Goal: Task Accomplishment & Management: Manage account settings

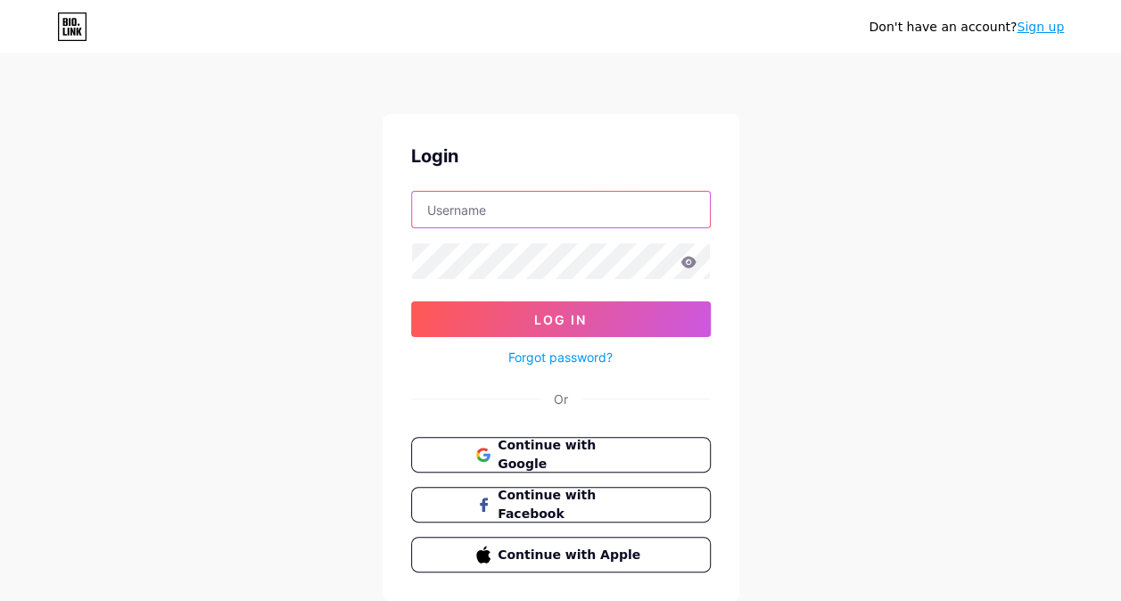
click at [447, 209] on input "text" at bounding box center [561, 210] width 298 height 36
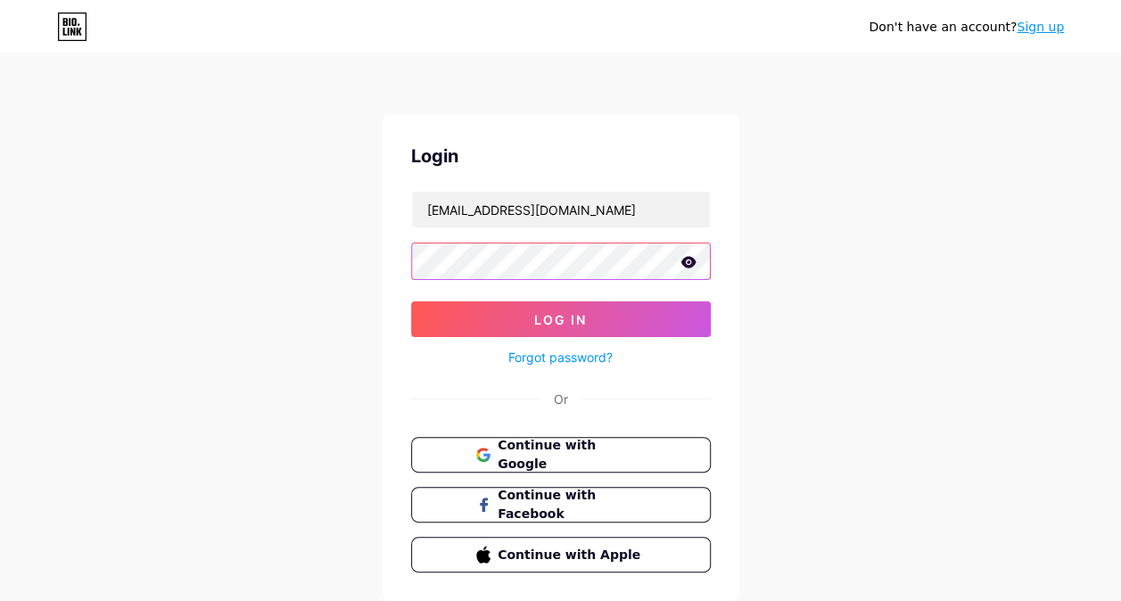
click at [411, 302] on button "Log In" at bounding box center [561, 320] width 300 height 36
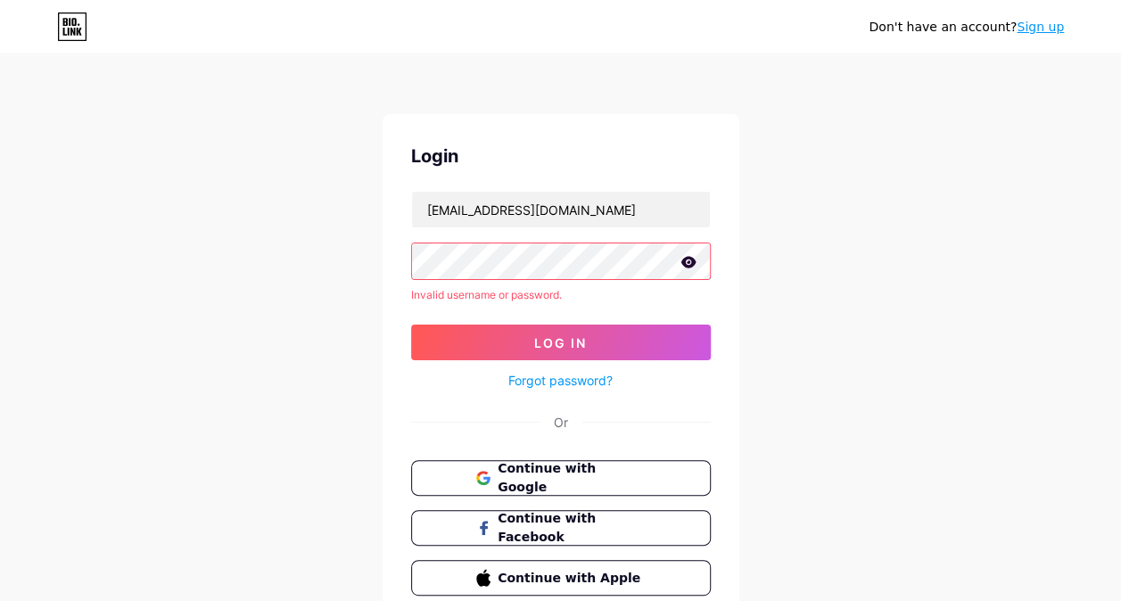
click at [690, 264] on icon at bounding box center [688, 262] width 15 height 12
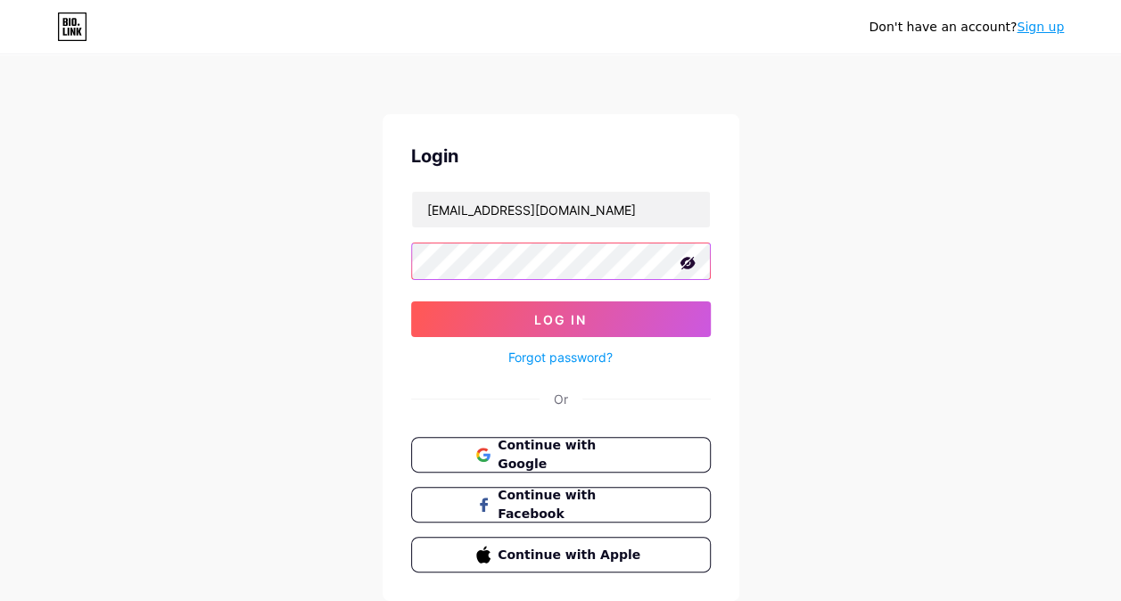
click at [411, 302] on button "Log In" at bounding box center [561, 320] width 300 height 36
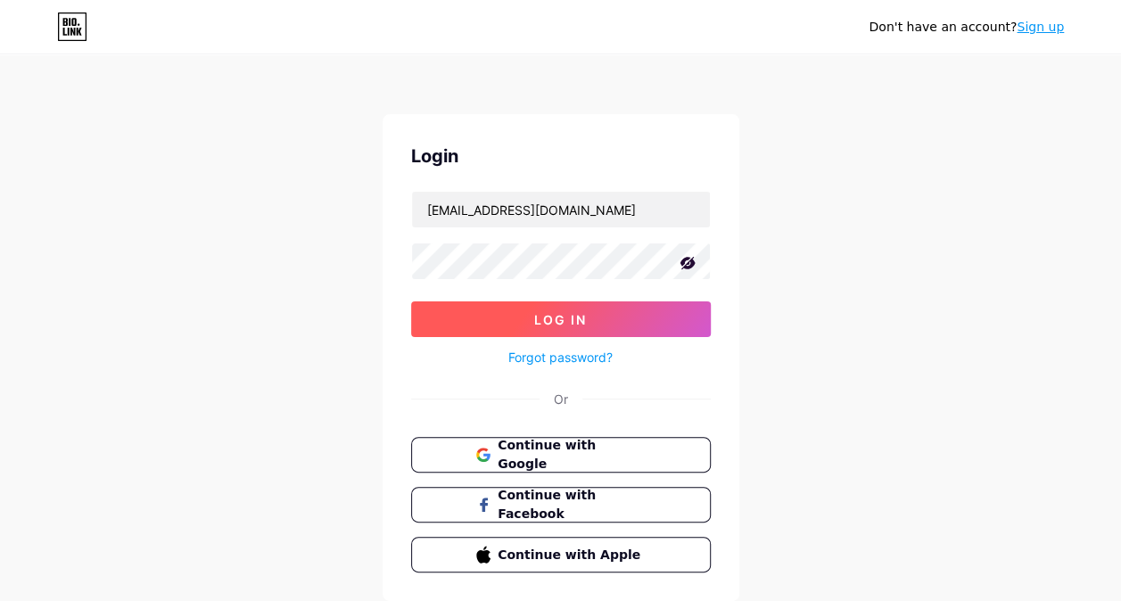
click at [566, 319] on span "Log In" at bounding box center [560, 319] width 53 height 15
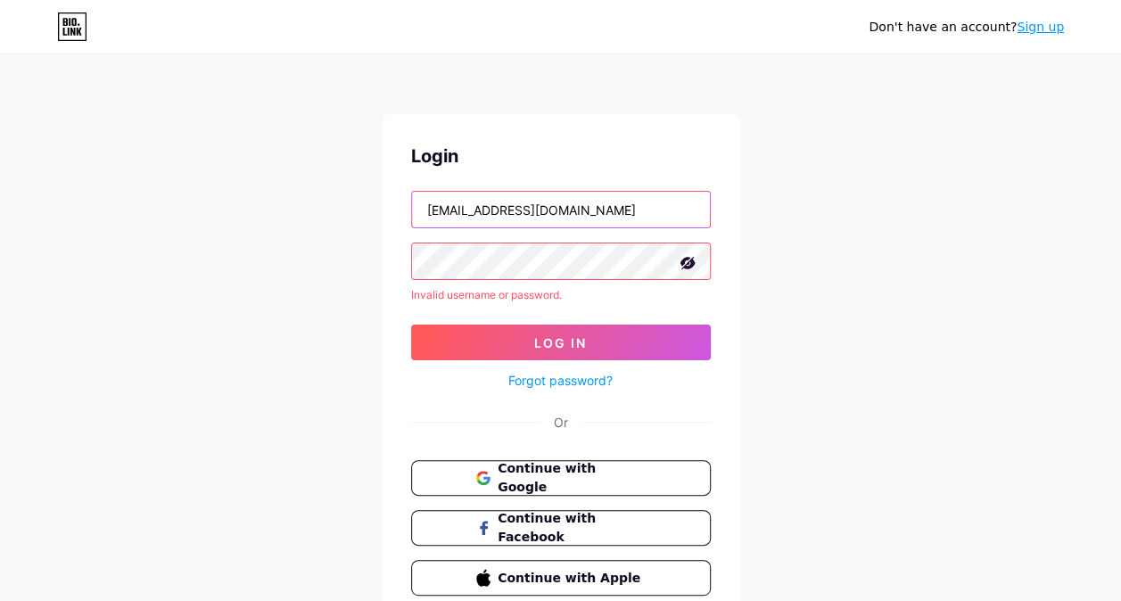
click at [637, 207] on input "purchaseplay4@gamil.com" at bounding box center [561, 210] width 298 height 36
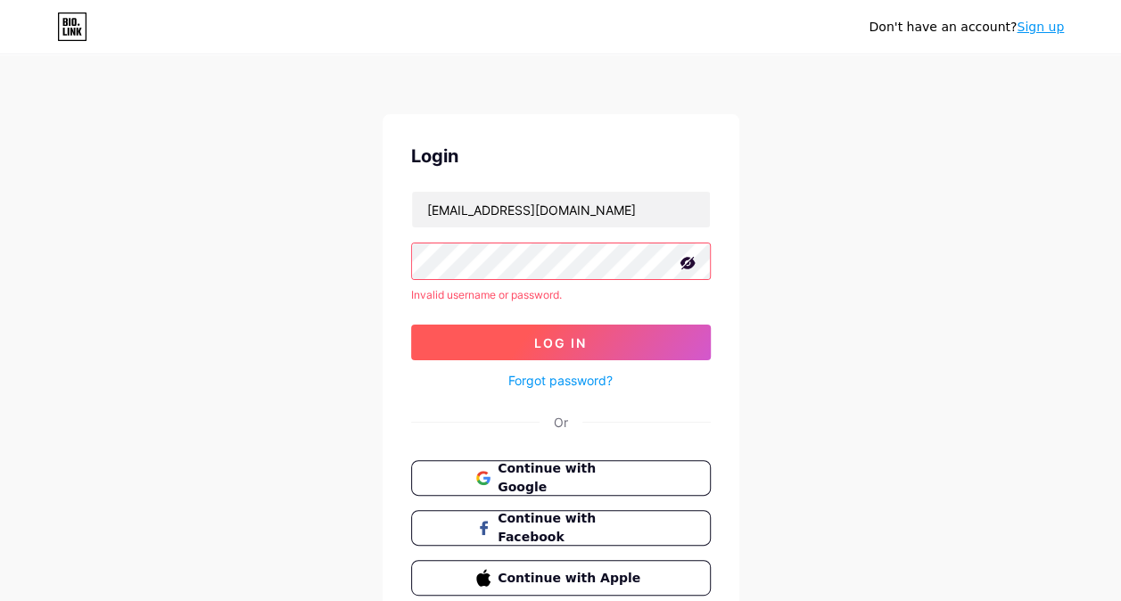
click at [565, 350] on button "Log In" at bounding box center [561, 343] width 300 height 36
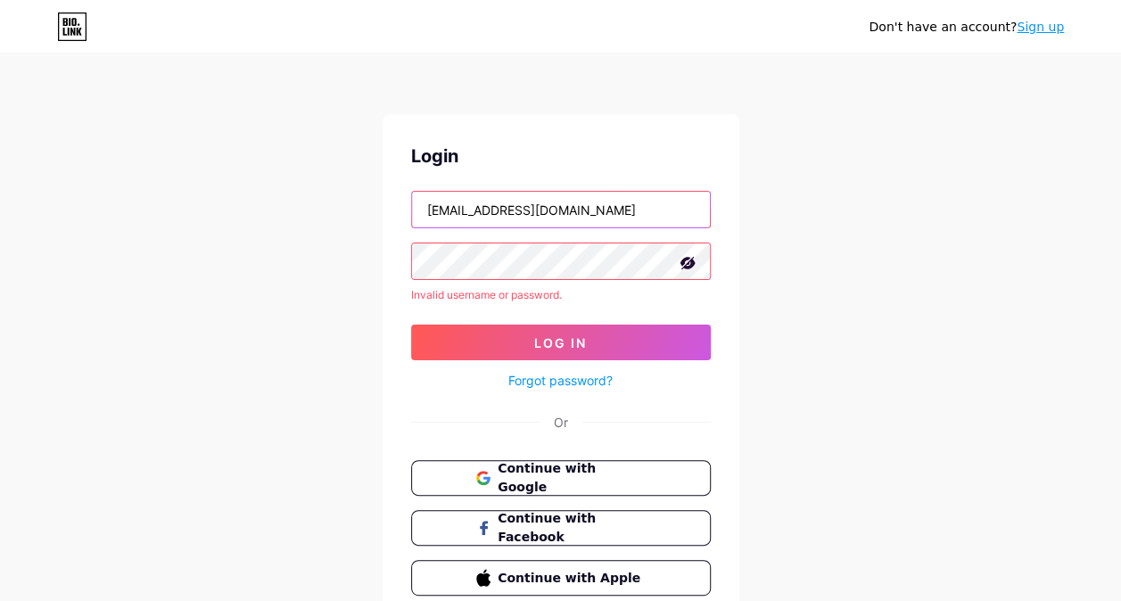
click at [549, 216] on input "alsayhoodmohammed@gmail.com" at bounding box center [561, 210] width 298 height 36
type input "purchaseplay4@gamil.com"
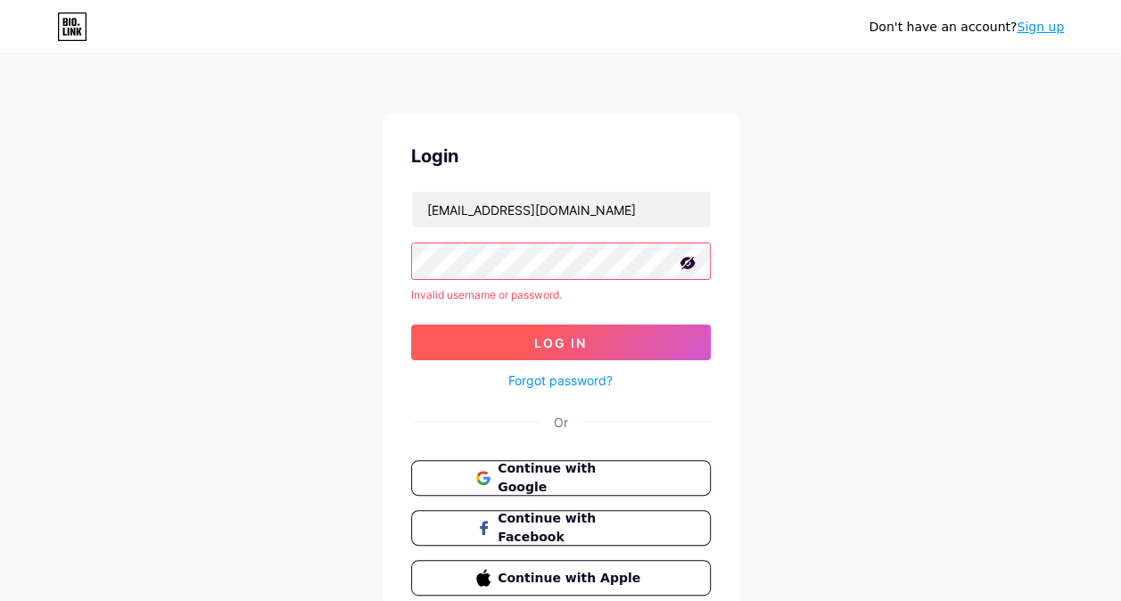
click at [532, 346] on button "Log In" at bounding box center [561, 343] width 300 height 36
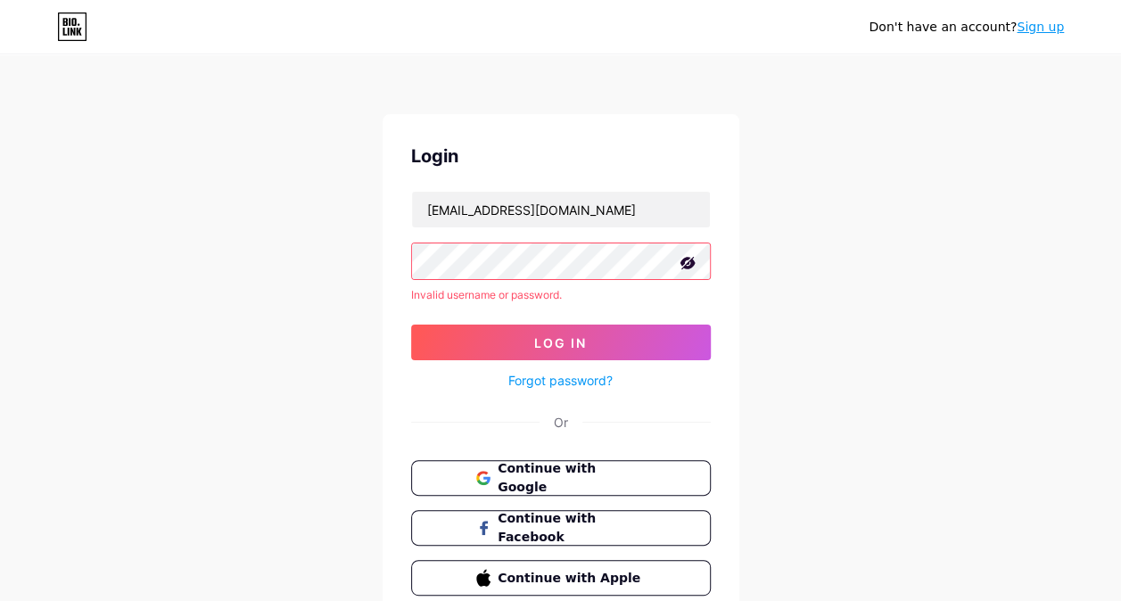
click at [554, 375] on link "Forgot password?" at bounding box center [560, 380] width 104 height 19
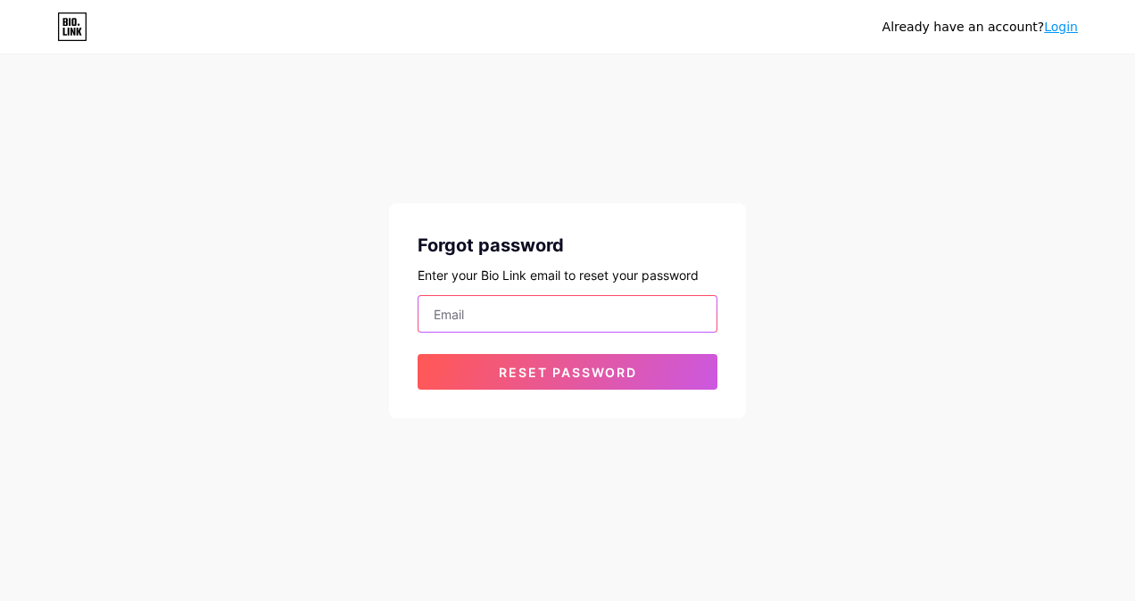
click at [535, 304] on input "email" at bounding box center [567, 314] width 298 height 36
type input "purchaseplay4@gamil.com"
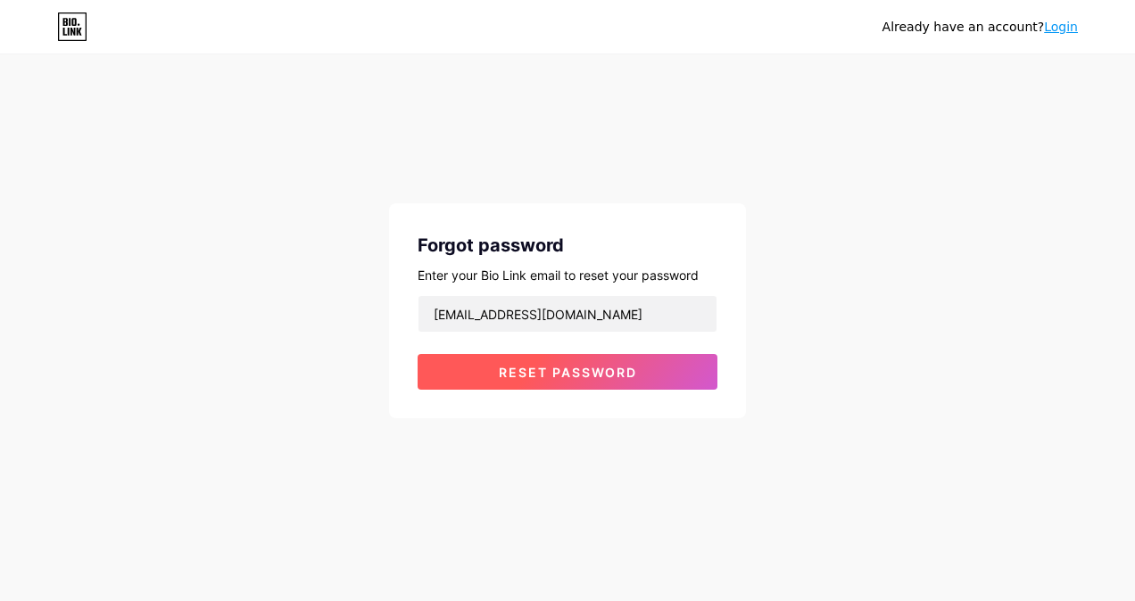
click at [517, 376] on span "Reset password" at bounding box center [568, 372] width 138 height 15
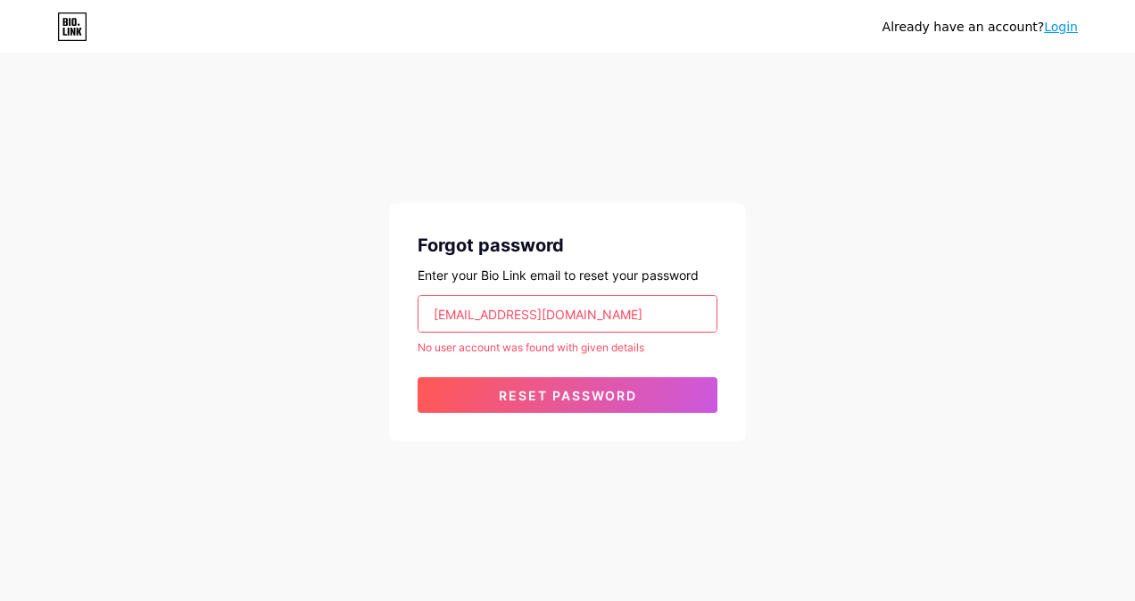
click at [1068, 27] on link "Login" at bounding box center [1061, 27] width 34 height 14
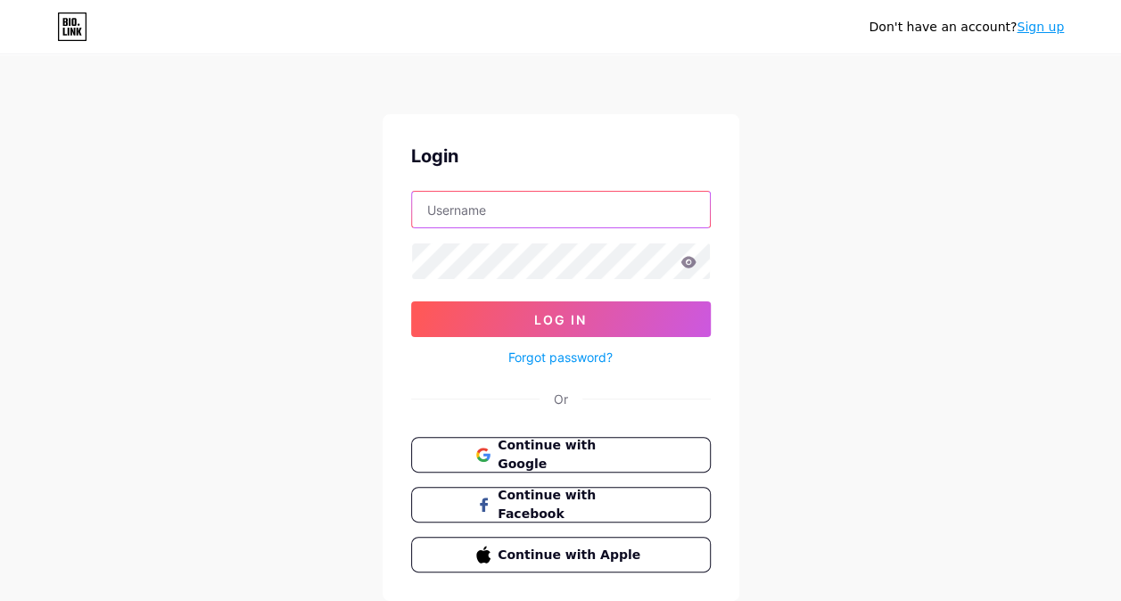
type input "purchaseplay4@gamil.com"
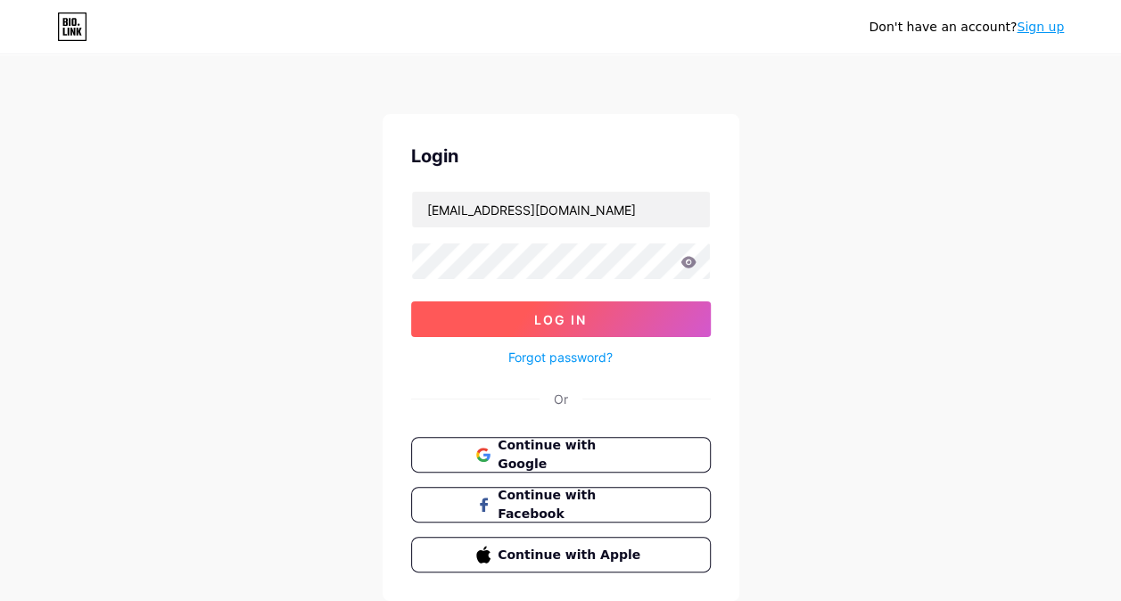
click at [559, 315] on span "Log In" at bounding box center [560, 319] width 53 height 15
